Goal: Book appointment/travel/reservation

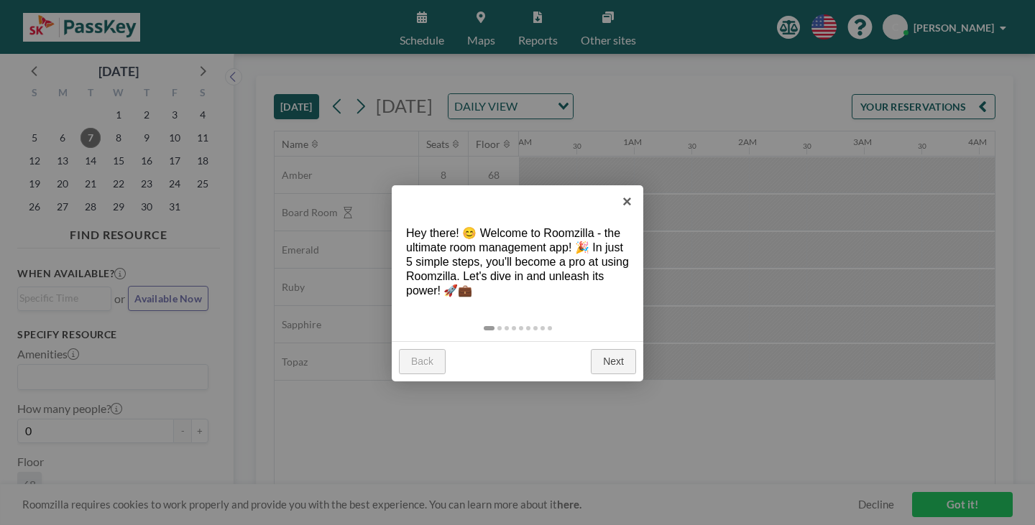
scroll to position [0, 1448]
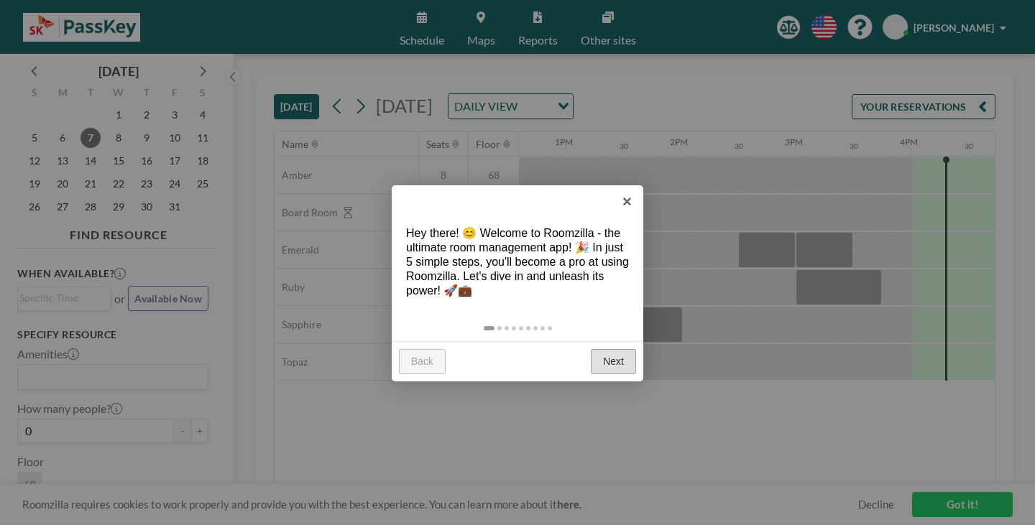
click at [613, 349] on link "Next" at bounding box center [613, 362] width 45 height 26
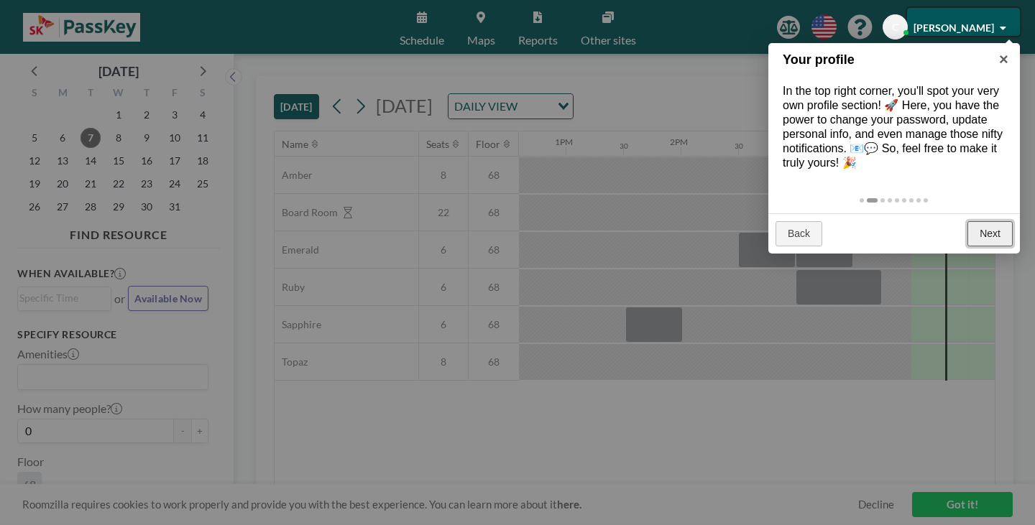
click at [1002, 221] on link "Next" at bounding box center [989, 234] width 45 height 26
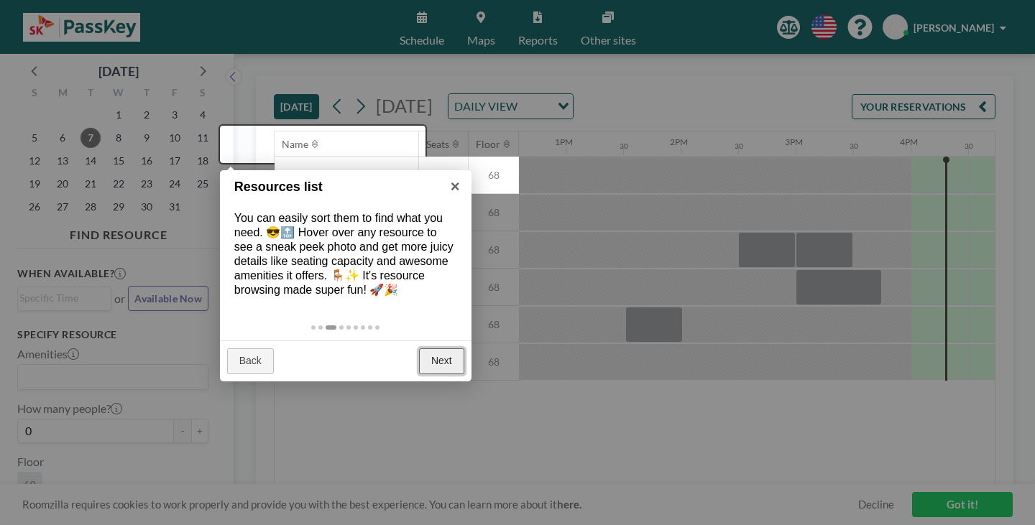
click at [436, 348] on link "Next" at bounding box center [441, 361] width 45 height 26
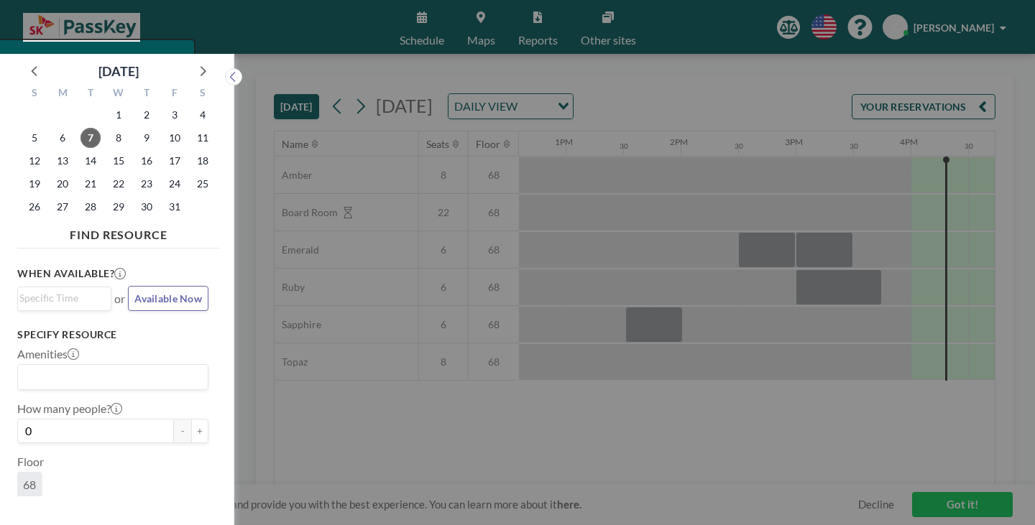
scroll to position [4, 0]
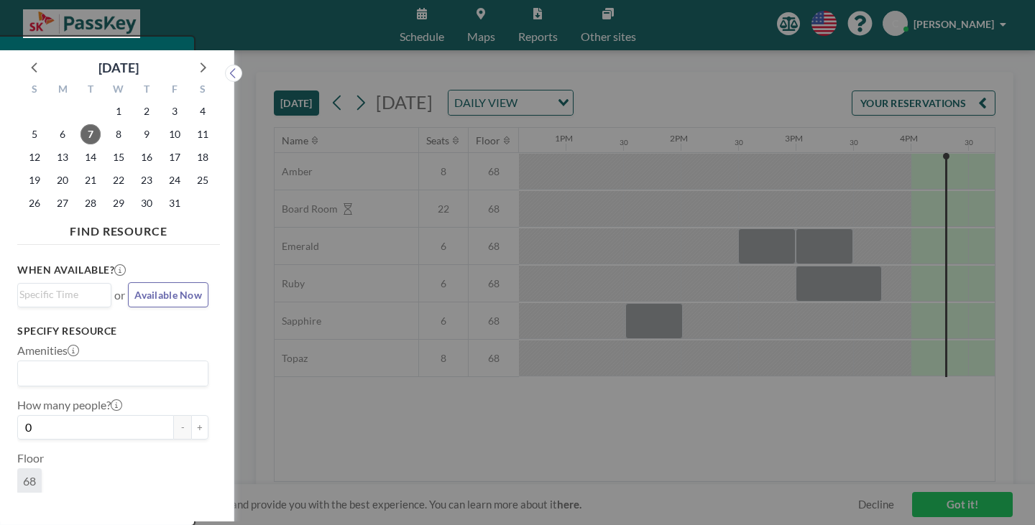
click at [436, 327] on div at bounding box center [517, 262] width 1035 height 525
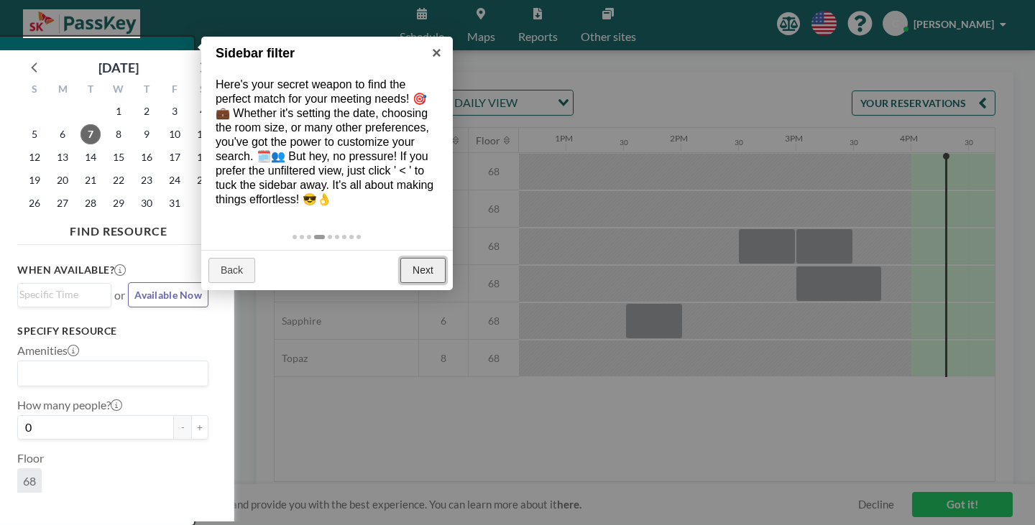
click at [441, 258] on link "Next" at bounding box center [422, 271] width 45 height 26
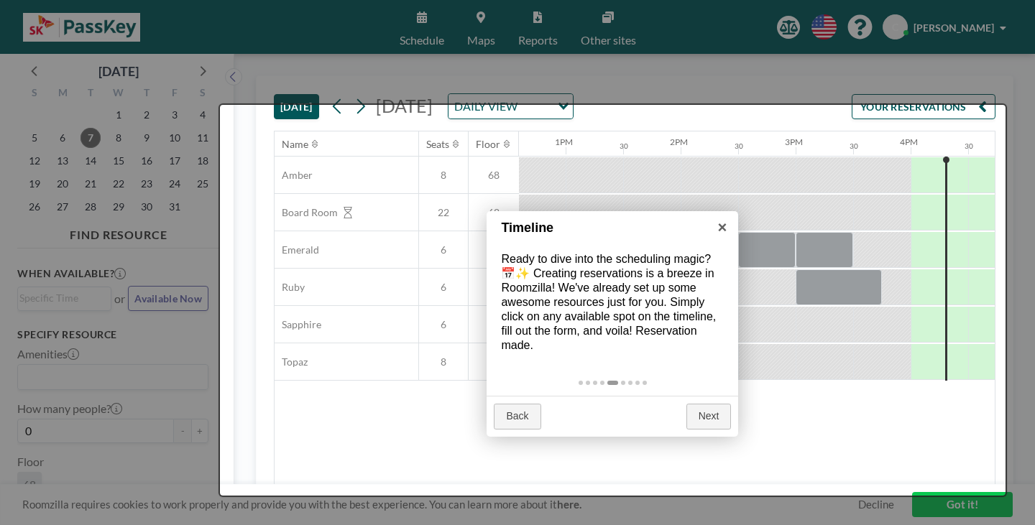
click at [690, 396] on div "Back Next" at bounding box center [611, 416] width 251 height 41
click at [715, 231] on link "×" at bounding box center [721, 227] width 32 height 32
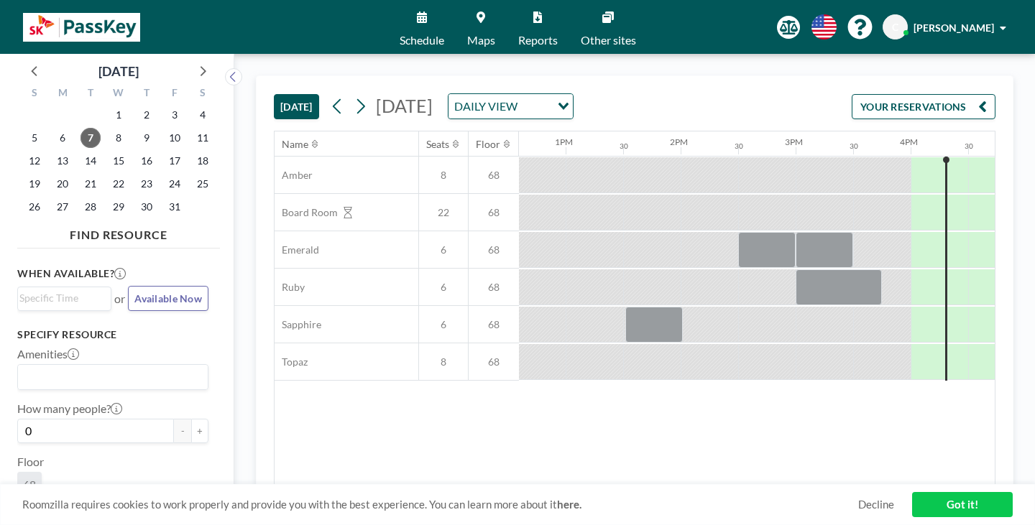
click at [349, 95] on button at bounding box center [360, 106] width 23 height 23
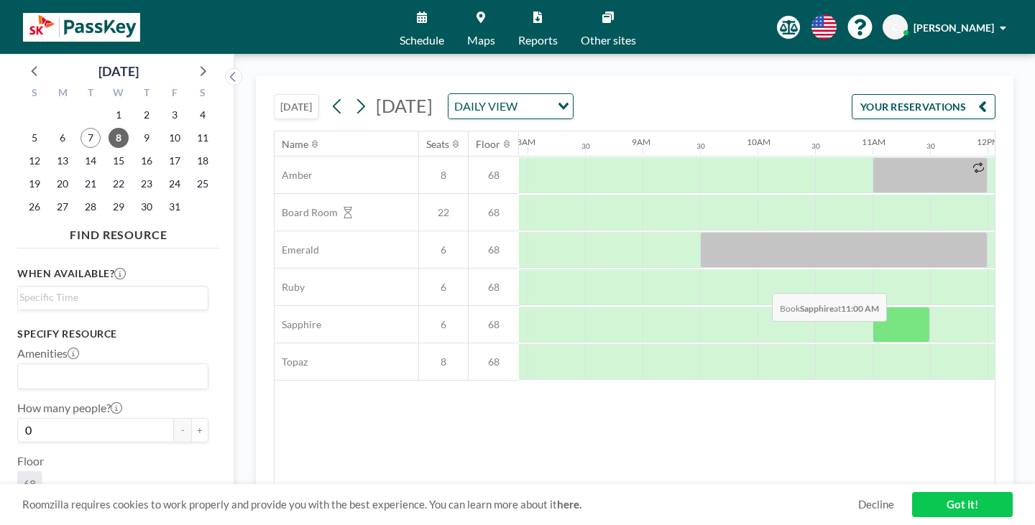
scroll to position [0, 915]
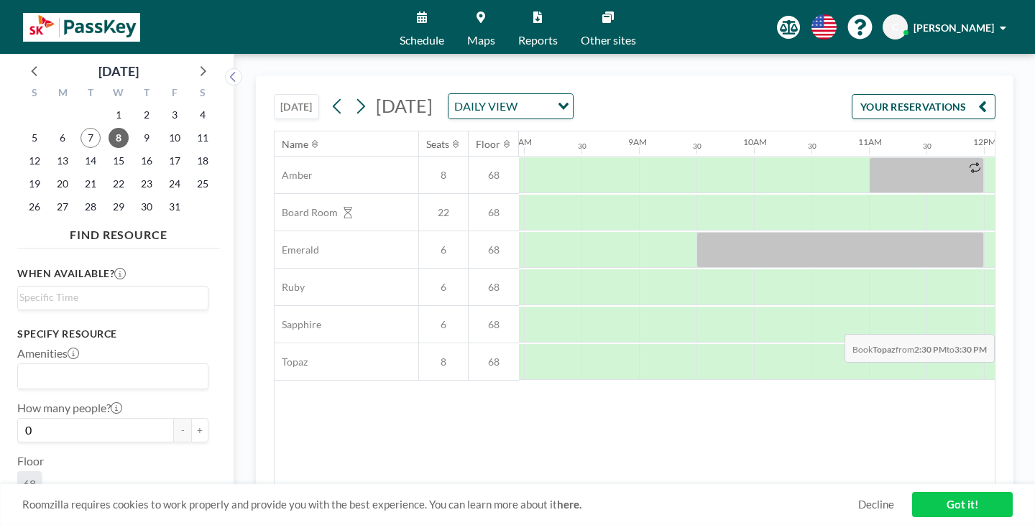
drag, startPoint x: 876, startPoint y: 295, endPoint x: 934, endPoint y: 300, distance: 57.8
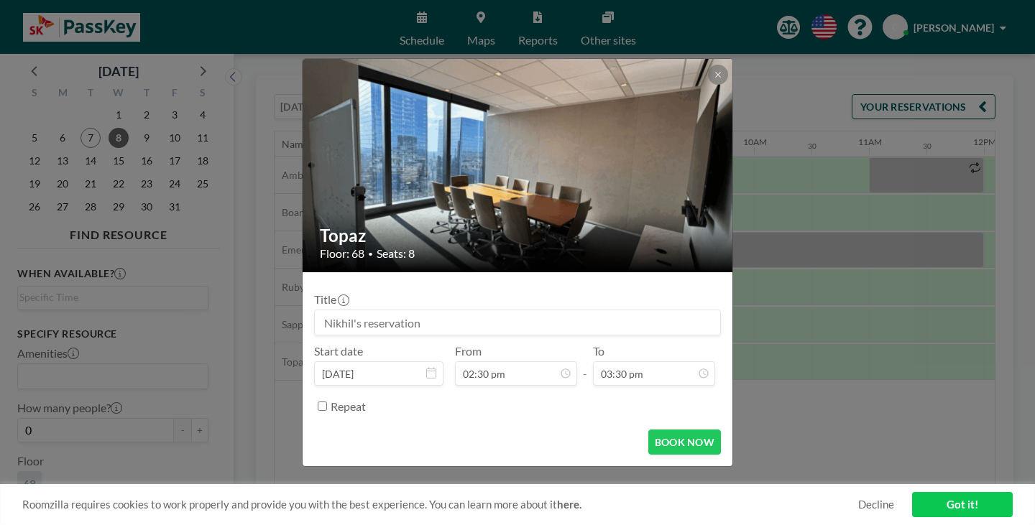
click at [566, 312] on input at bounding box center [517, 322] width 405 height 24
type input "N"
type input "G"
type input "Passkey <> Orennia"
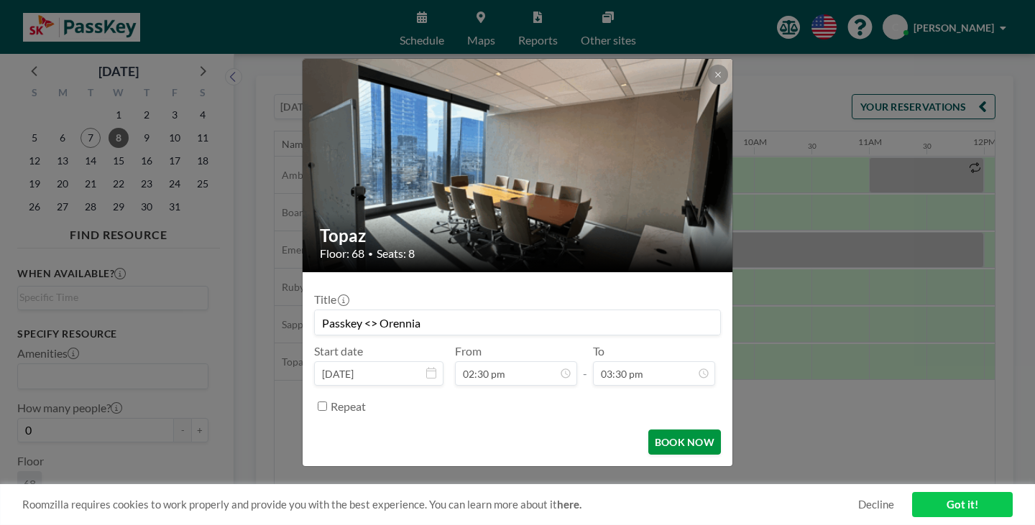
click at [648, 430] on button "BOOK NOW" at bounding box center [684, 442] width 73 height 25
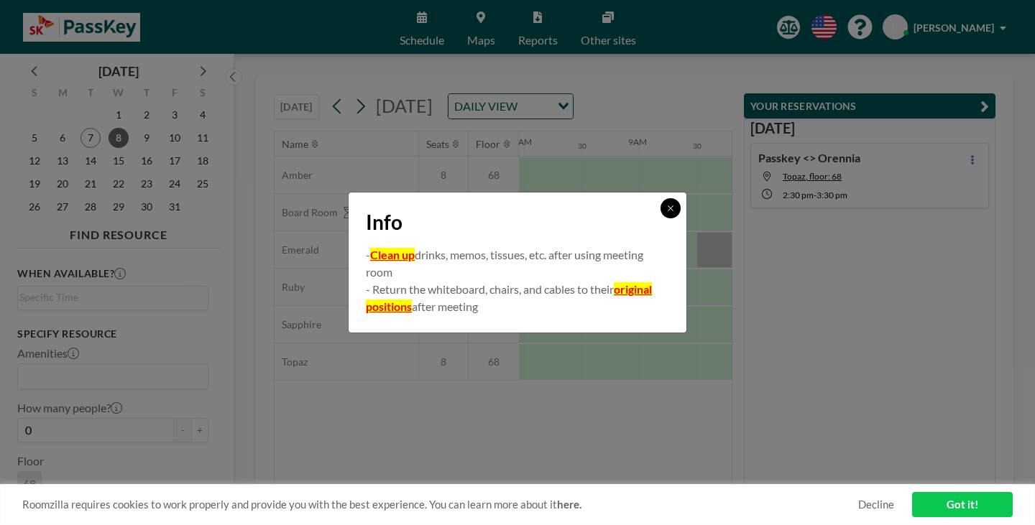
click at [660, 218] on button at bounding box center [670, 208] width 20 height 20
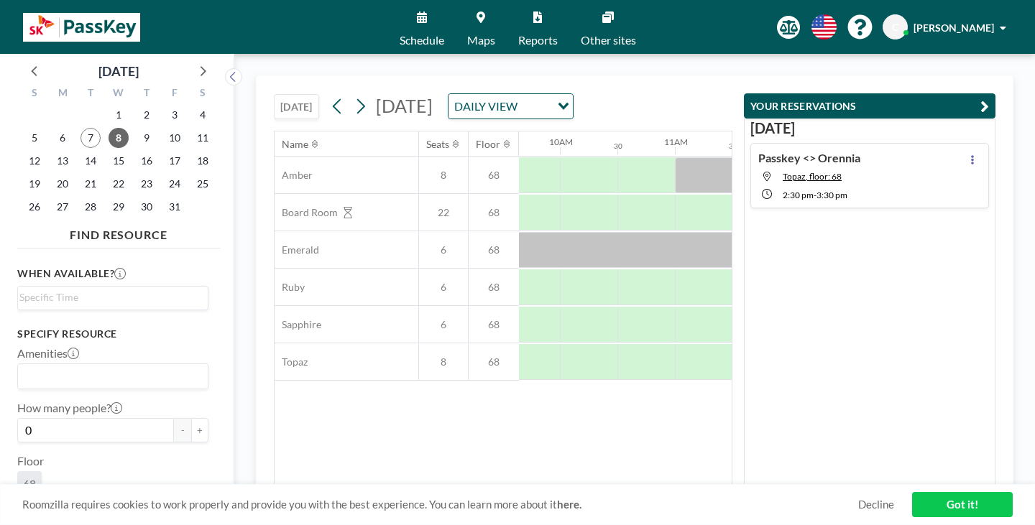
scroll to position [0, 1101]
click at [926, 502] on link "Got it!" at bounding box center [962, 504] width 101 height 25
